Goal: Find specific page/section: Find specific page/section

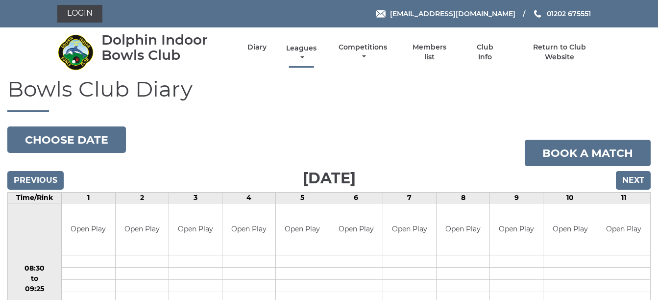
click at [297, 48] on link "Leagues" at bounding box center [301, 53] width 35 height 19
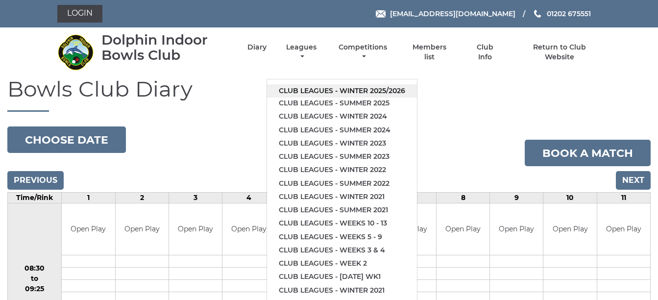
click at [327, 89] on link "Club leagues - Winter 2025/2026" at bounding box center [342, 90] width 150 height 13
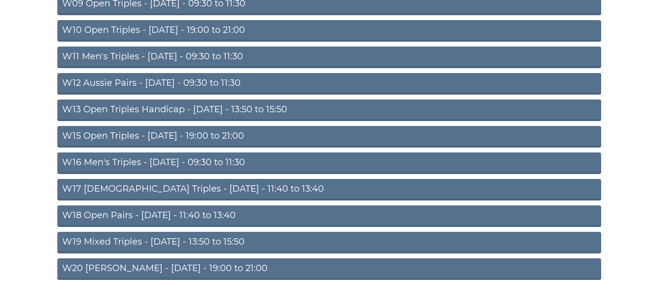
scroll to position [343, 0]
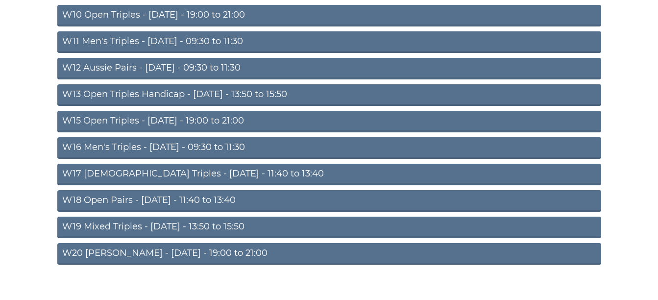
click at [186, 98] on link "W13 Open Triples Handicap - [DATE] - 13:50 to 15:50" at bounding box center [329, 95] width 544 height 22
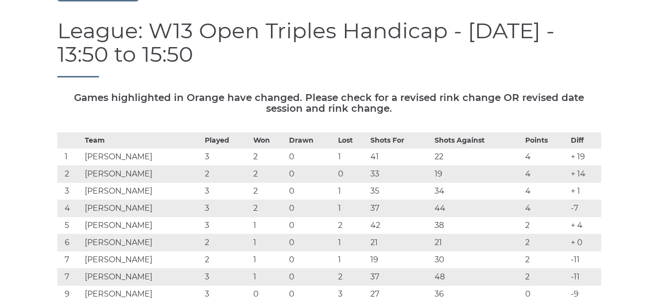
scroll to position [98, 0]
